Goal: Complete application form: Complete application form

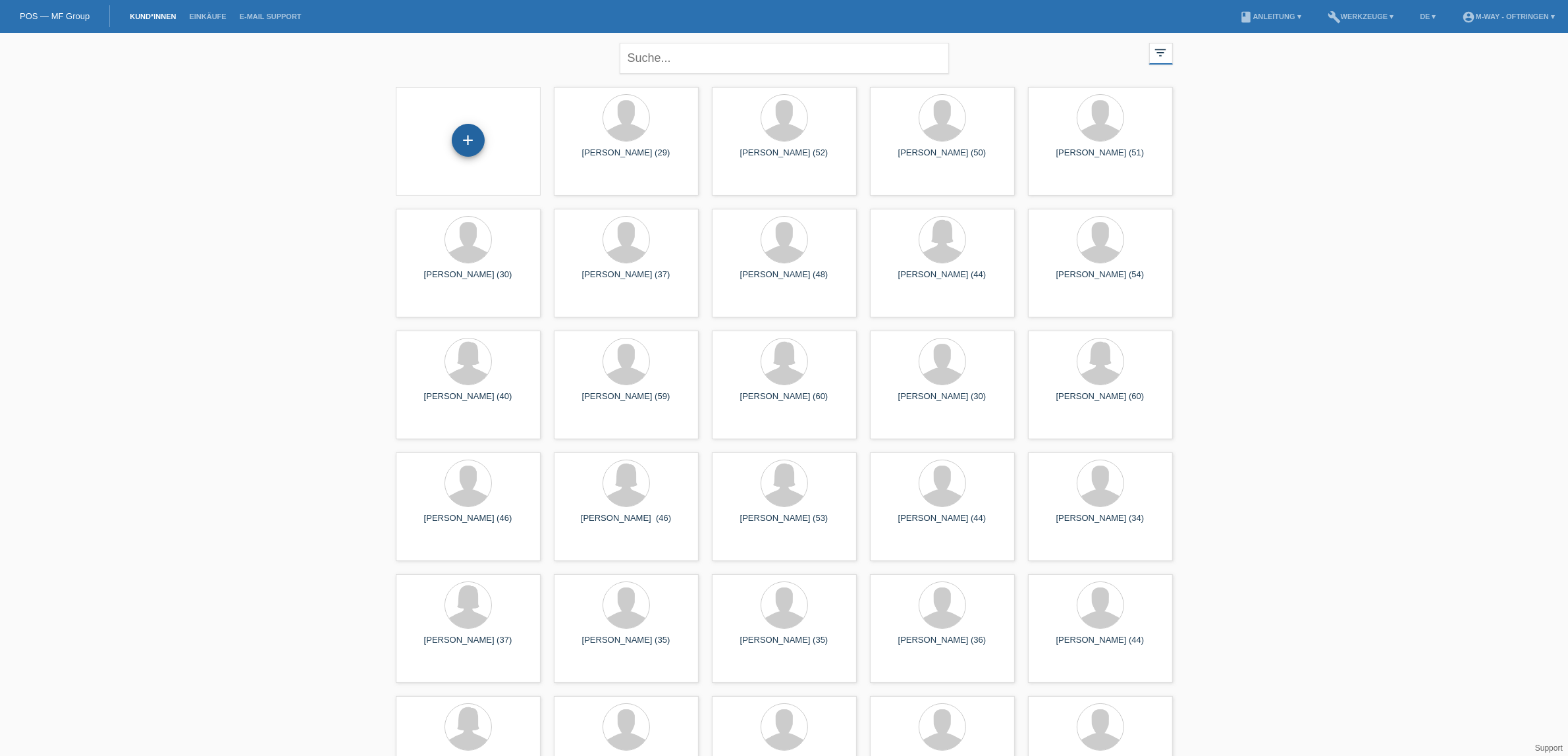
click at [462, 135] on div "+" at bounding box center [468, 140] width 33 height 33
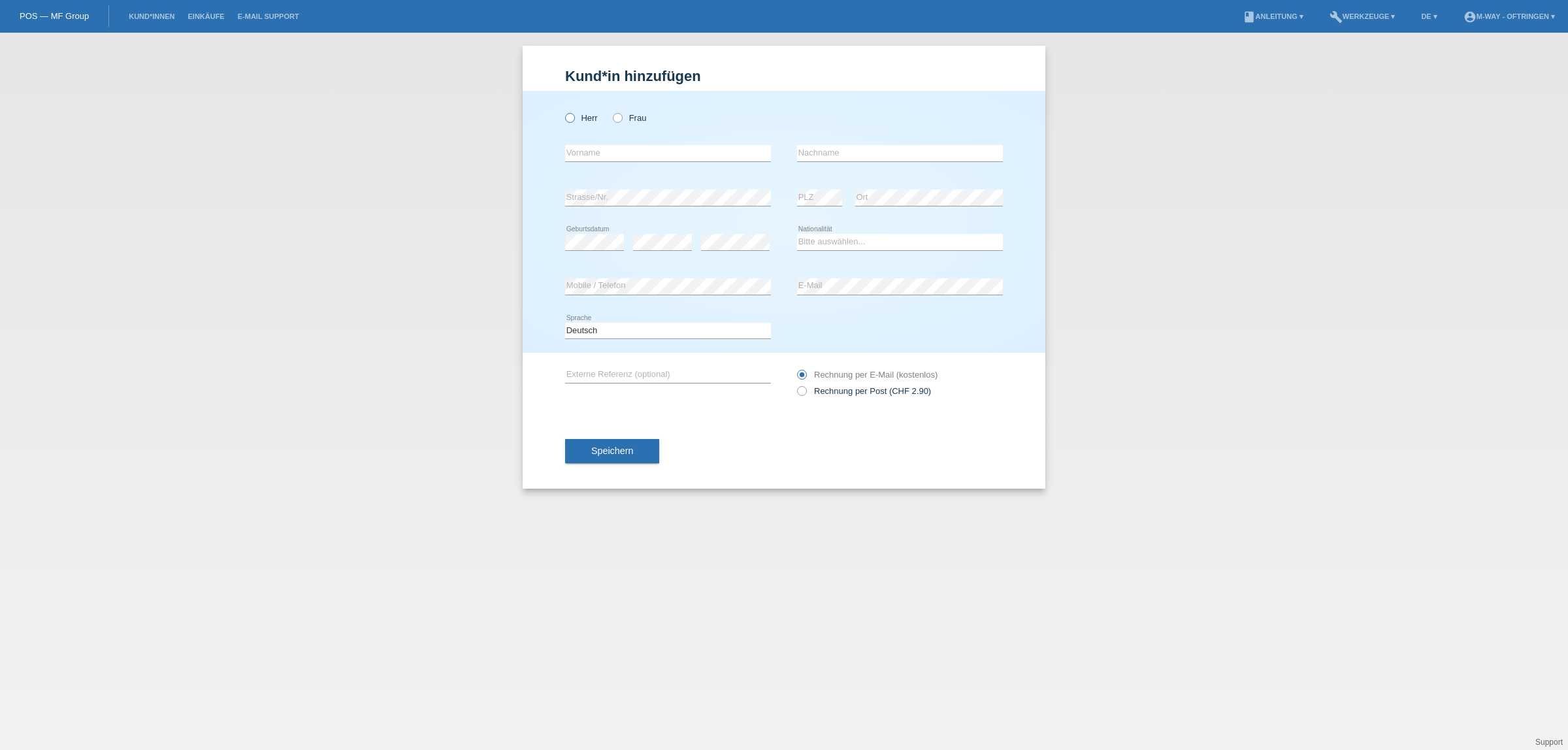
click at [563, 111] on icon at bounding box center [563, 111] width 0 height 0
click at [573, 119] on input "Herr" at bounding box center [569, 117] width 9 height 9
radio input "true"
click at [599, 149] on input "text" at bounding box center [668, 152] width 206 height 16
type input "Rino"
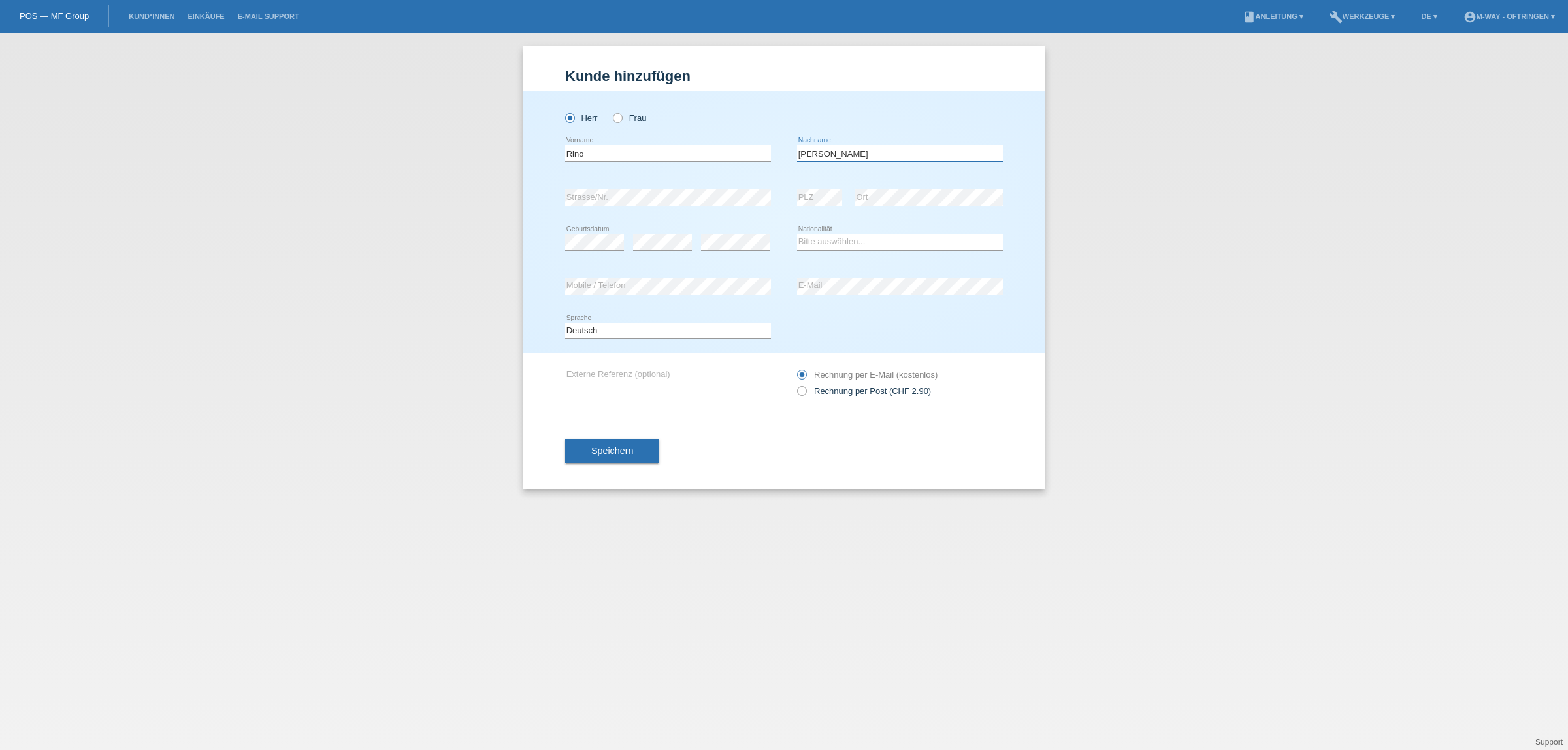
type input "[PERSON_NAME]"
click at [638, 250] on icon at bounding box center [663, 250] width 59 height 1
click at [731, 248] on div "error" at bounding box center [736, 241] width 69 height 16
click at [827, 244] on select "Bitte auswählen... Schweiz Deutschland Liechtenstein Österreich ------------ Af…" at bounding box center [901, 241] width 206 height 15
select select "IT"
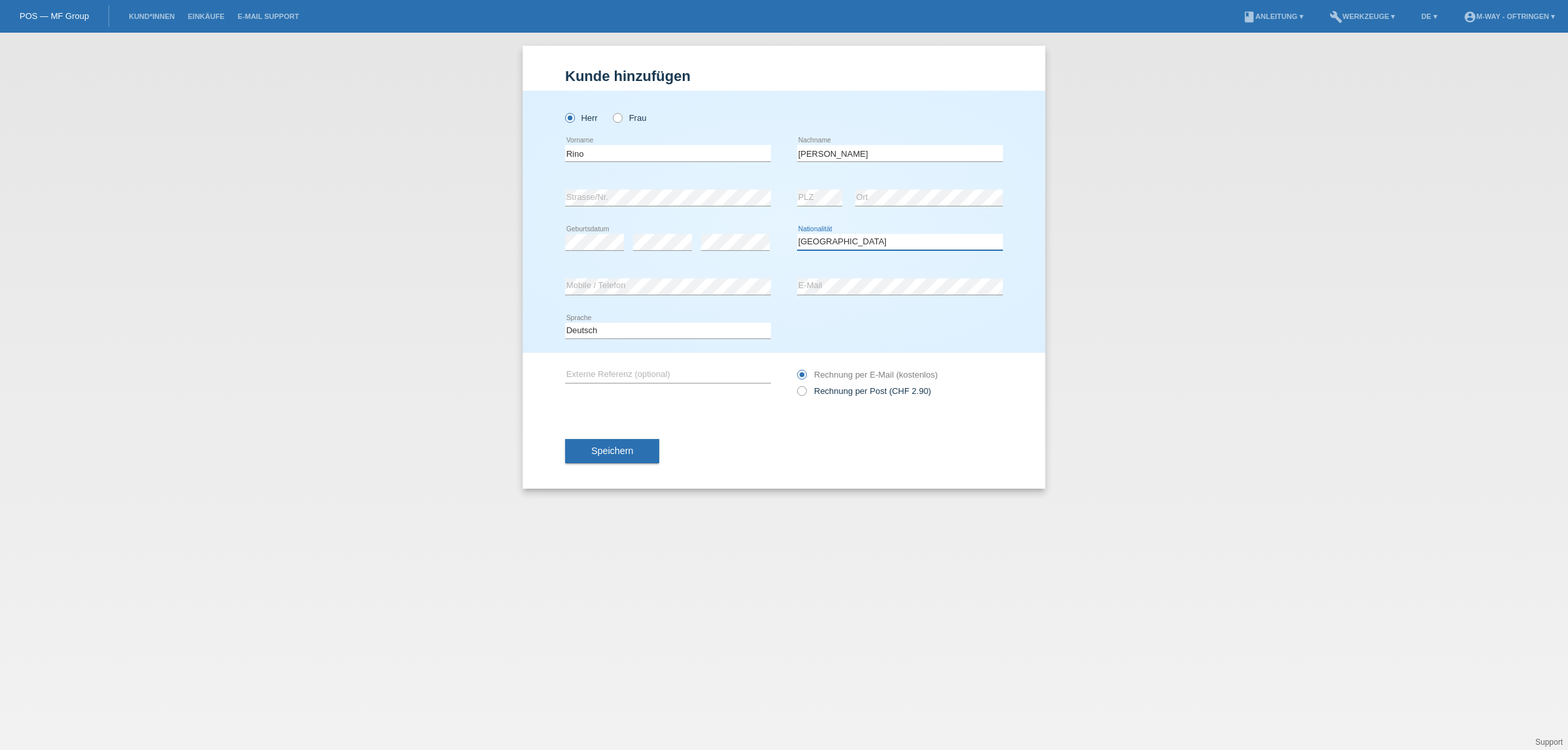
click at [798, 234] on select "Bitte auswählen... Schweiz Deutschland Liechtenstein Österreich ------------ Af…" at bounding box center [901, 241] width 206 height 15
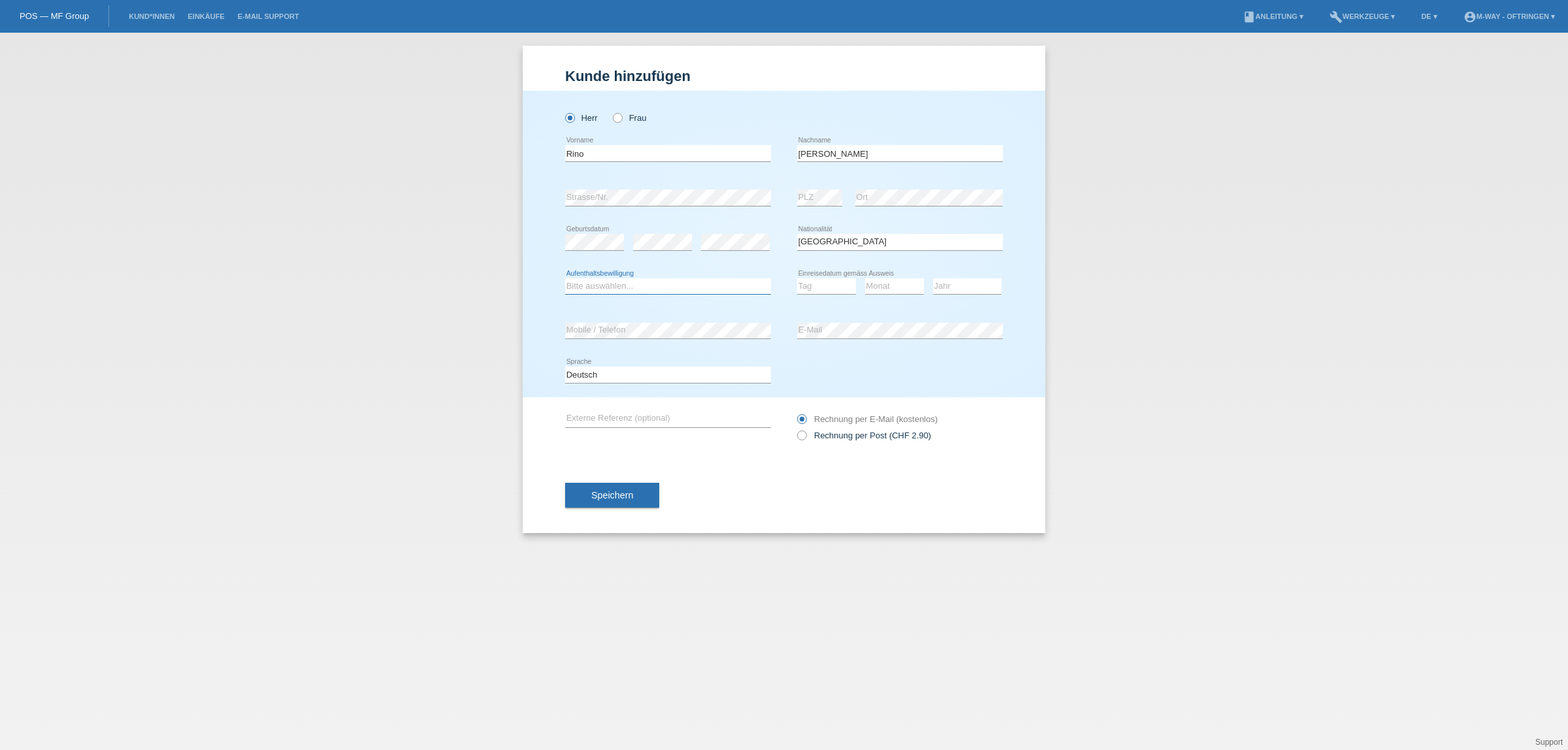
click at [614, 289] on select "Bitte auswählen... C B B - Flüchtlingsstatus Andere" at bounding box center [668, 286] width 206 height 15
select select "C"
click at [565, 279] on select "Bitte auswählen... C B B - Flüchtlingsstatus Andere" at bounding box center [668, 286] width 206 height 15
click at [815, 279] on select "Tag 01 02 03 04 05 06 07 08 09 10 11" at bounding box center [827, 286] width 59 height 15
select select "07"
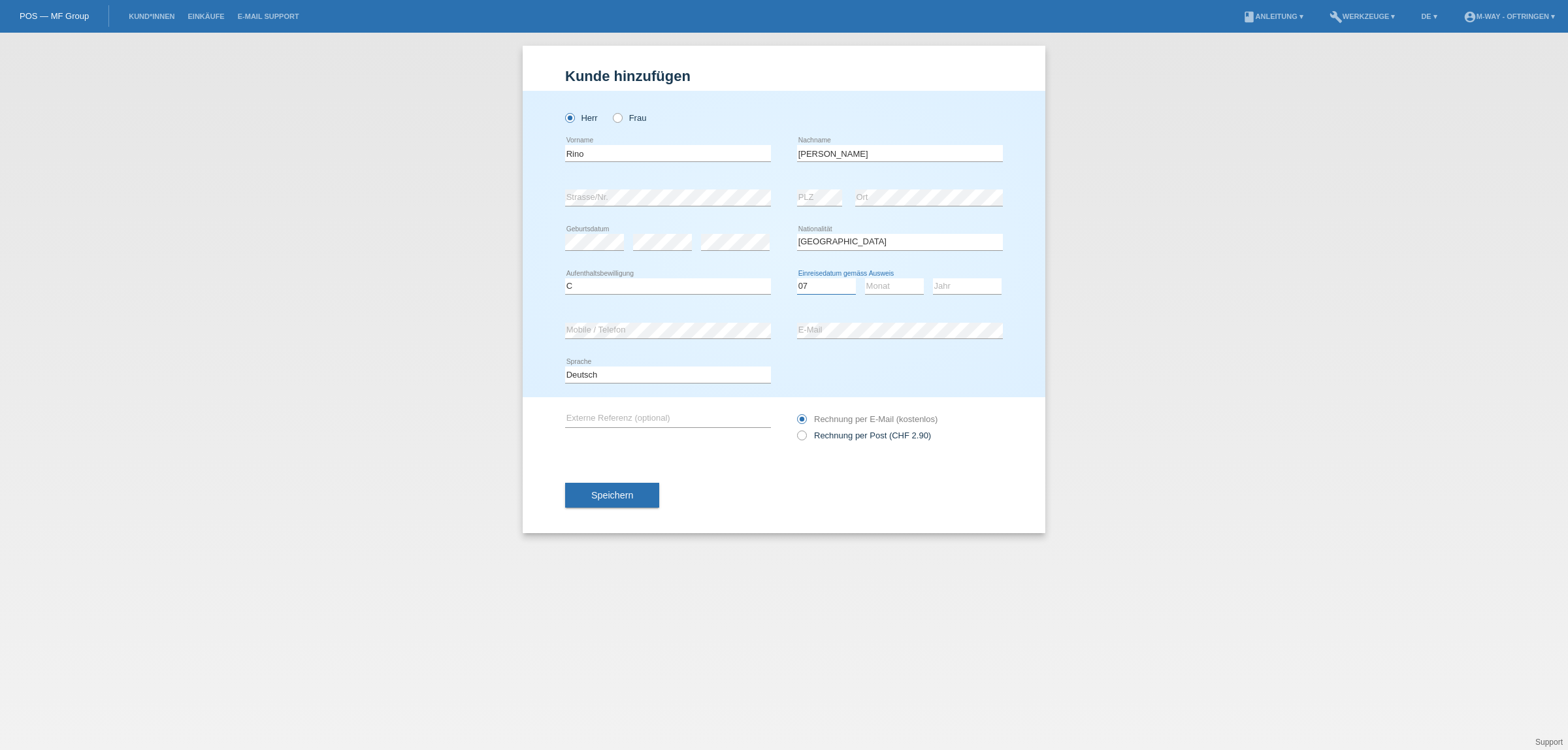
click at [798, 279] on select "Tag 01 02 03 04 05 06 07 08 09 10 11" at bounding box center [827, 286] width 59 height 15
click at [889, 279] on select "Monat 01 02 03 04 05 06 07 08 09 10 11" at bounding box center [894, 286] width 59 height 15
select select "11"
click at [865, 279] on select "Monat 01 02 03 04 05 06 07 08 09 10 11" at bounding box center [894, 286] width 59 height 15
click at [949, 286] on select "Jahr 2025 2024 2023 2022 2021 2020 2019 2018 2017 2016 2015 2014 2013 2012 2011…" at bounding box center [967, 286] width 69 height 15
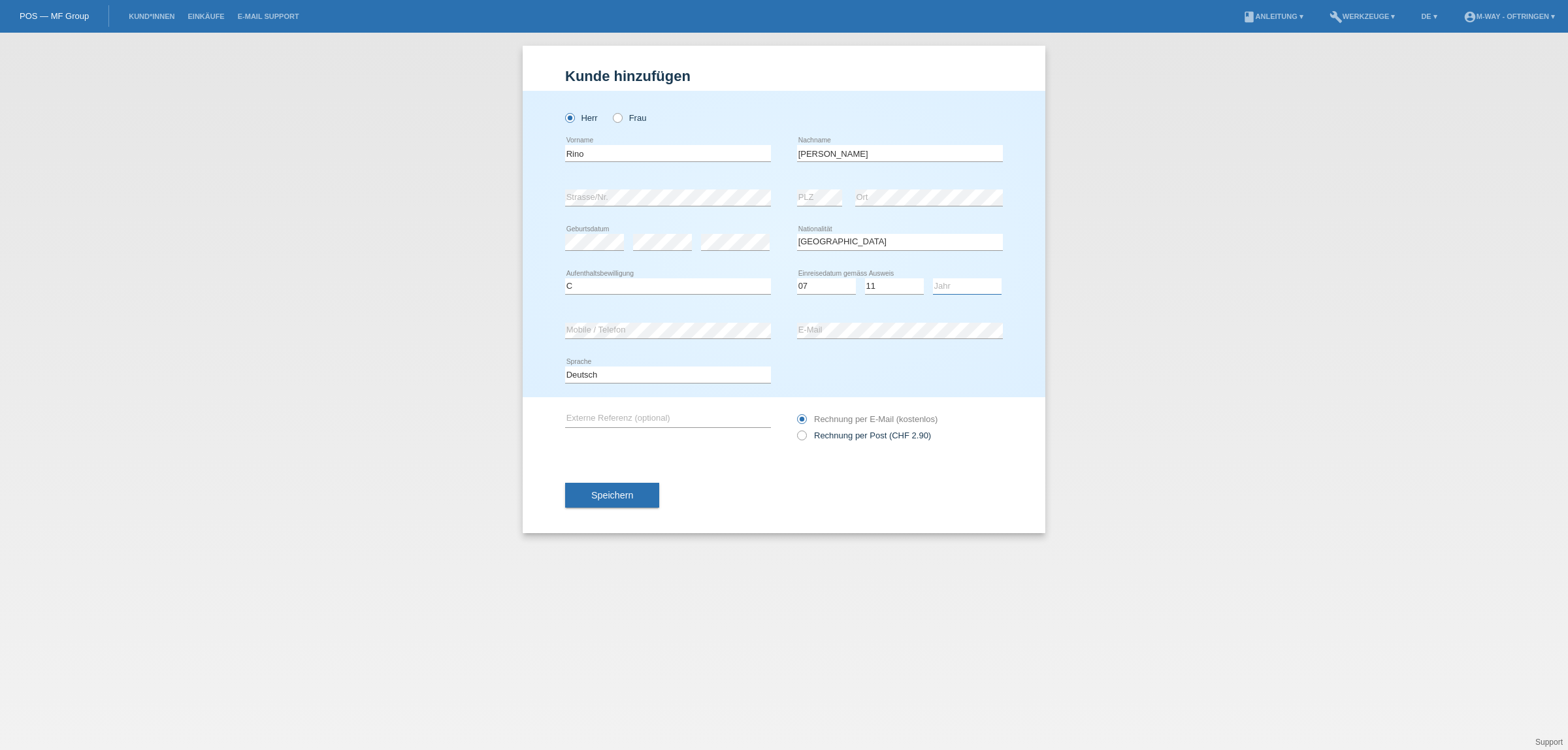
select select "1963"
click at [933, 279] on select "Jahr 2025 2024 2023 2022 2021 2020 2019 2018 2017 2016 2015 2014 2013 2012 2011…" at bounding box center [967, 286] width 69 height 15
click at [830, 343] on div "error E-Mail" at bounding box center [901, 330] width 206 height 44
click at [831, 338] on icon at bounding box center [901, 338] width 206 height 1
click at [634, 495] on button "Speichern" at bounding box center [612, 495] width 94 height 25
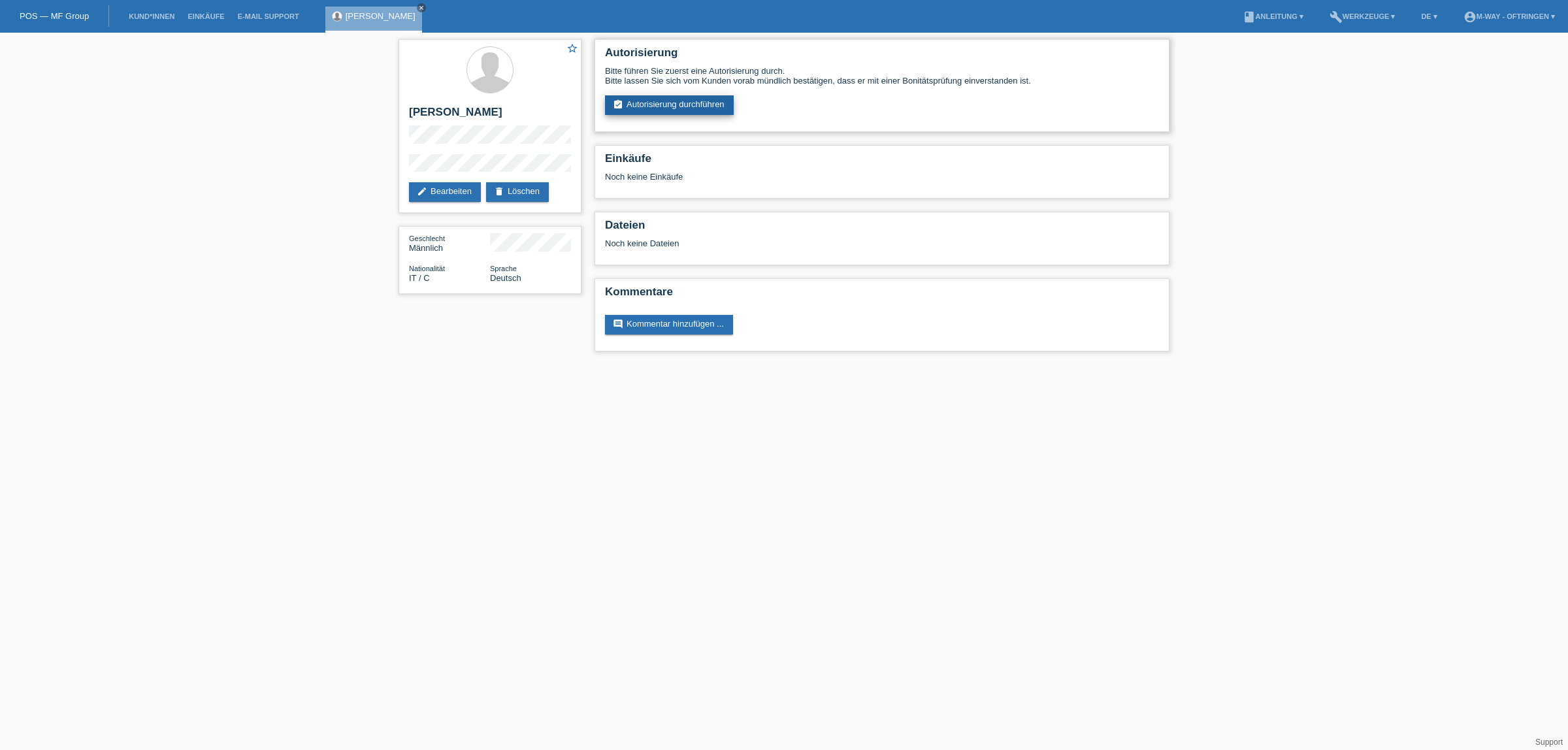
click at [683, 102] on link "assignment_turned_in Autorisierung durchführen" at bounding box center [669, 104] width 129 height 19
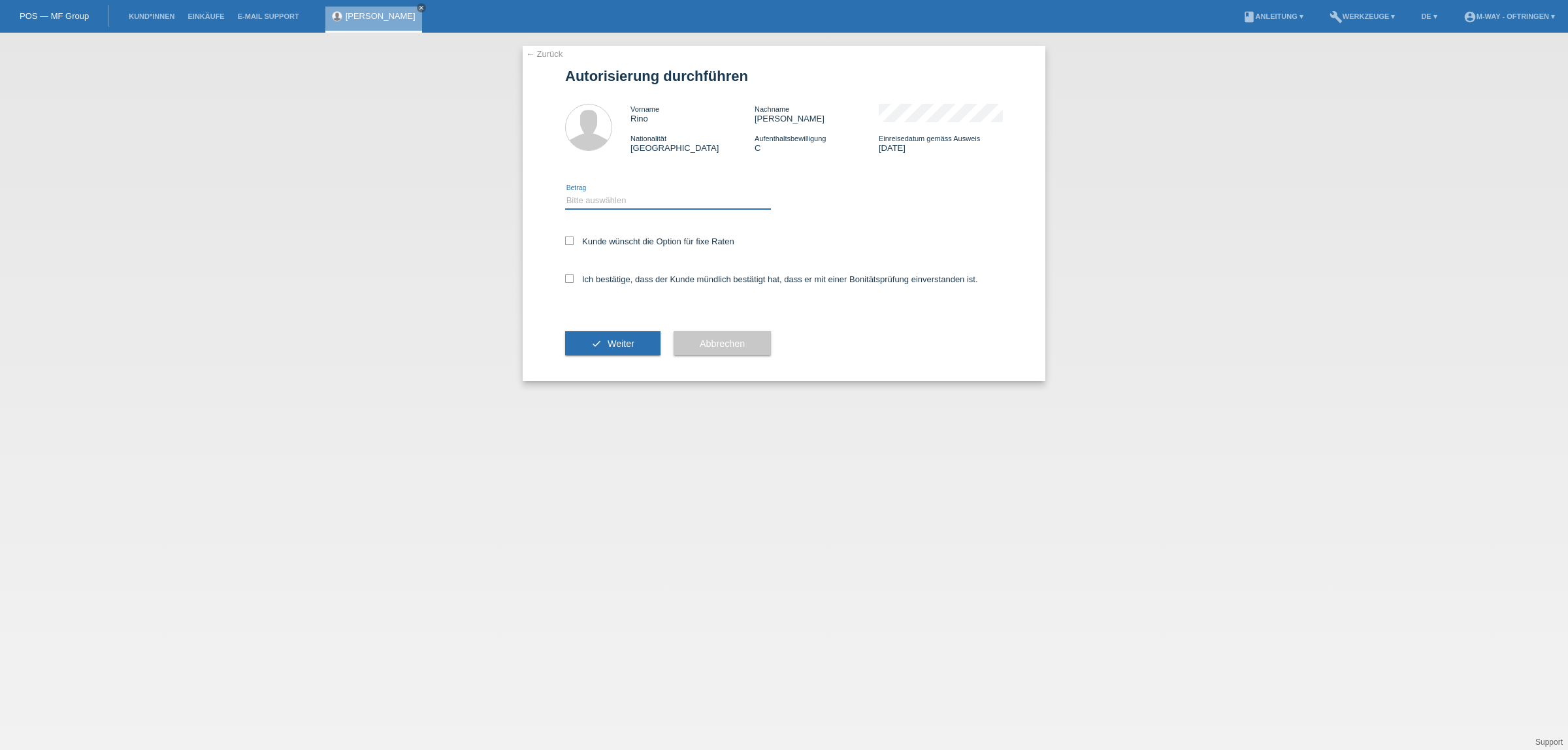
click at [667, 203] on select "Bitte auswählen CHF 1.00 - CHF 499.00 CHF 500.00 - CHF 1'999.00 CHF 2'000.00 - …" at bounding box center [668, 200] width 206 height 15
select select "3"
click at [565, 193] on select "Bitte auswählen CHF 1.00 - CHF 499.00 CHF 500.00 - CHF 1'999.00 CHF 2'000.00 - …" at bounding box center [668, 200] width 206 height 15
click at [651, 238] on label "Kunde wünscht die Option für fixe Raten" at bounding box center [650, 241] width 170 height 10
click at [569, 241] on icon at bounding box center [569, 240] width 9 height 9
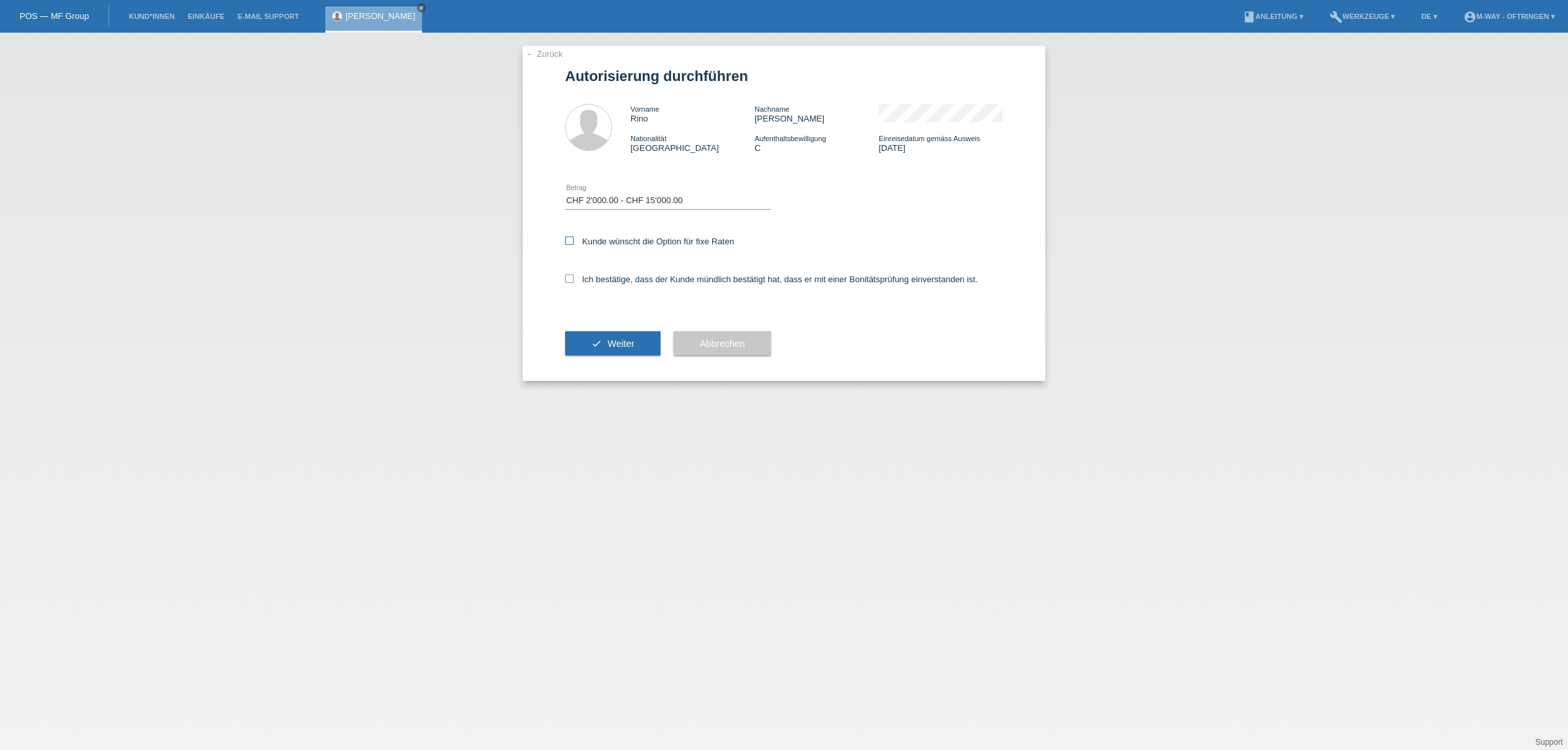
click at [569, 241] on input "Kunde wünscht die Option für fixe Raten" at bounding box center [569, 240] width 9 height 9
checkbox input "true"
click at [571, 276] on icon at bounding box center [569, 278] width 9 height 9
click at [571, 276] on input "Ich bestätige, dass der Kunde mündlich bestätigt hat, dass er mit einer Bonität…" at bounding box center [569, 278] width 9 height 9
checkbox input "true"
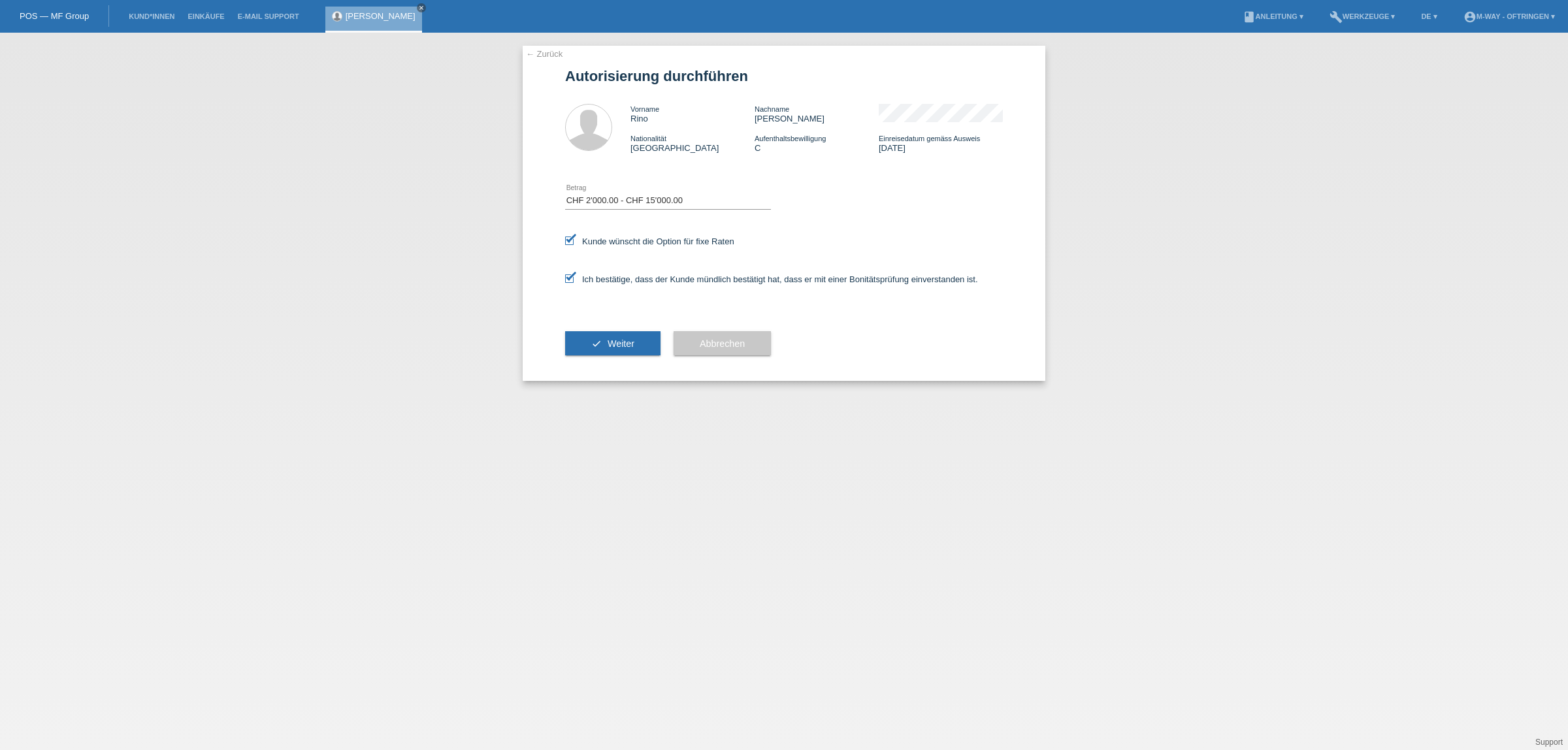
click at [615, 343] on span "Weiter" at bounding box center [621, 344] width 27 height 11
